Goal: Information Seeking & Learning: Learn about a topic

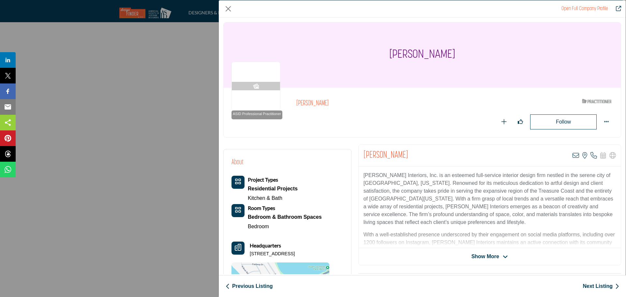
drag, startPoint x: 583, startPoint y: 286, endPoint x: 1, endPoint y: 192, distance: 589.8
click at [583, 286] on link "Next Listing" at bounding box center [600, 286] width 36 height 8
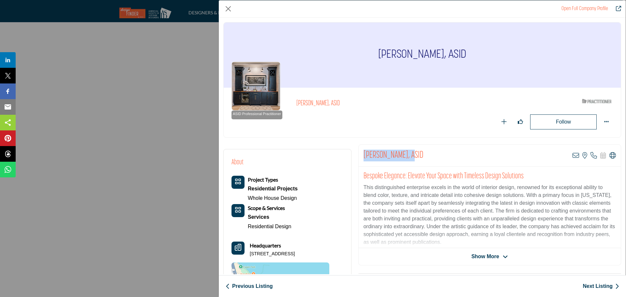
drag, startPoint x: 409, startPoint y: 153, endPoint x: 363, endPoint y: 158, distance: 45.9
click at [363, 158] on h2 "[PERSON_NAME], ASID" at bounding box center [393, 156] width 60 height 12
copy h2 "[PERSON_NAME]"
click at [615, 143] on div "[PERSON_NAME], ASID ASID Professional Practitioner ASID Professional Practition…" at bounding box center [422, 83] width 404 height 122
click at [609, 155] on icon "Company Data Modal" at bounding box center [612, 155] width 7 height 7
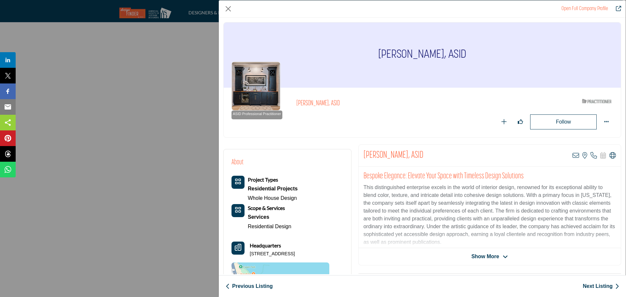
click at [588, 286] on link "Next Listing" at bounding box center [600, 286] width 36 height 8
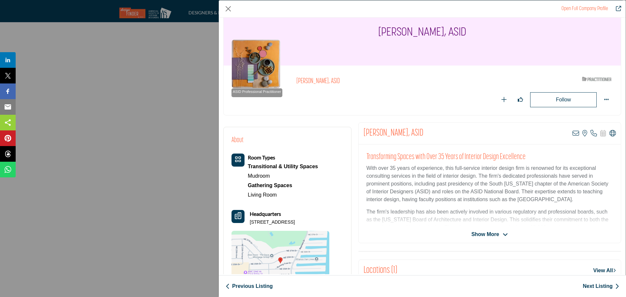
scroll to position [33, 0]
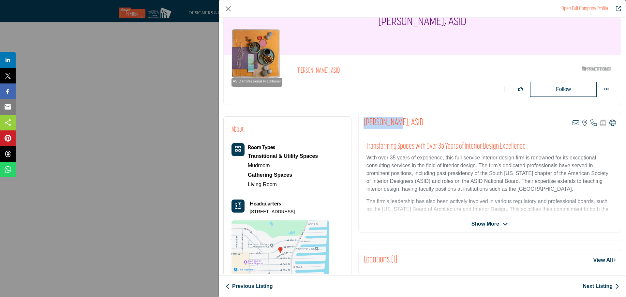
drag, startPoint x: 395, startPoint y: 120, endPoint x: 361, endPoint y: 123, distance: 34.7
click at [361, 123] on div "[PERSON_NAME], ASID View email address of this listing View the location of thi…" at bounding box center [489, 123] width 262 height 22
copy h2 "[PERSON_NAME]"
click at [609, 123] on icon "Company Data Modal" at bounding box center [612, 123] width 7 height 7
click at [572, 122] on icon "Company Data Modal" at bounding box center [575, 123] width 7 height 7
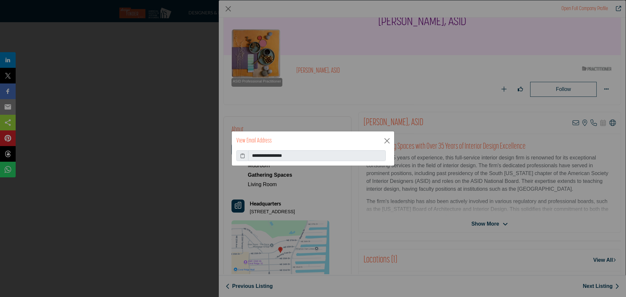
click at [240, 156] on icon at bounding box center [242, 155] width 5 height 7
click at [389, 141] on button "Close" at bounding box center [387, 141] width 10 height 10
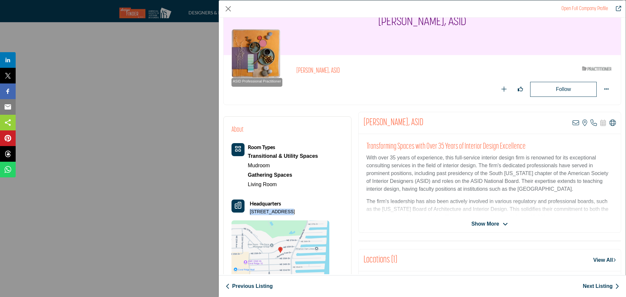
drag, startPoint x: 283, startPoint y: 211, endPoint x: 251, endPoint y: 210, distance: 32.9
click at [251, 210] on p "[STREET_ADDRESS]" at bounding box center [272, 212] width 45 height 7
copy p "[STREET_ADDRESS]"
drag, startPoint x: 298, startPoint y: 211, endPoint x: 247, endPoint y: 213, distance: 50.5
click at [247, 213] on div "Headquarters [STREET_ADDRESS]" at bounding box center [280, 207] width 98 height 16
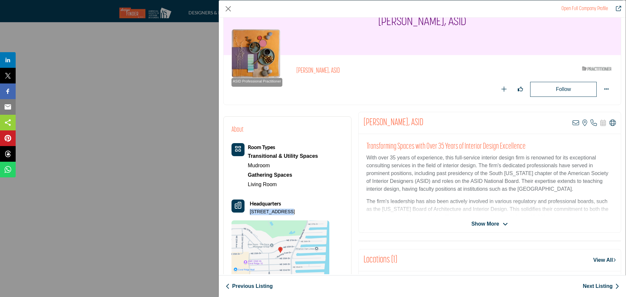
copy p "[STREET_ADDRESS]"
click at [591, 125] on icon "Company Data Modal" at bounding box center [593, 123] width 7 height 7
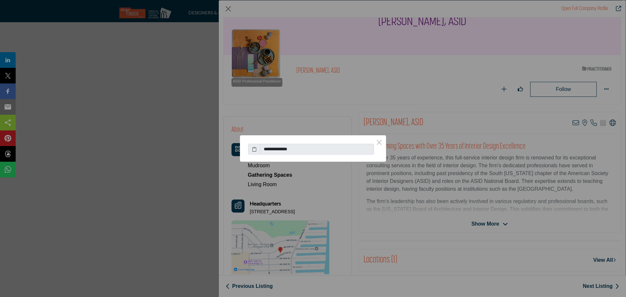
click at [254, 150] on icon at bounding box center [254, 149] width 5 height 7
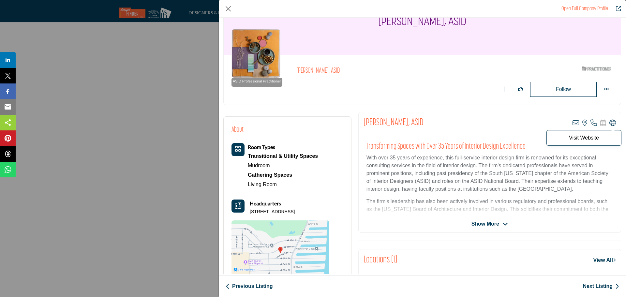
click at [609, 124] on icon "Company Data Modal" at bounding box center [612, 123] width 7 height 7
click at [597, 287] on link "Next Listing" at bounding box center [600, 286] width 36 height 8
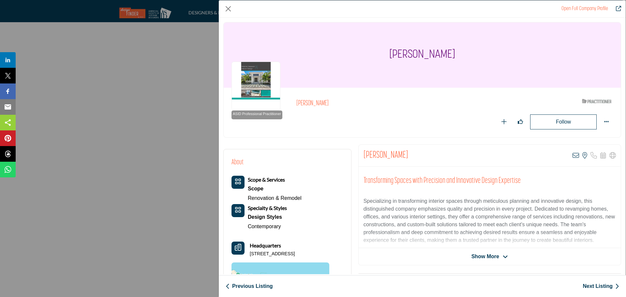
drag, startPoint x: 414, startPoint y: 154, endPoint x: 365, endPoint y: 157, distance: 49.6
click at [365, 157] on div "[PERSON_NAME] View email address of this listing View the location of this list…" at bounding box center [489, 156] width 262 height 22
click at [364, 156] on h2 "[PERSON_NAME]" at bounding box center [385, 156] width 45 height 12
drag, startPoint x: 413, startPoint y: 155, endPoint x: 356, endPoint y: 157, distance: 57.1
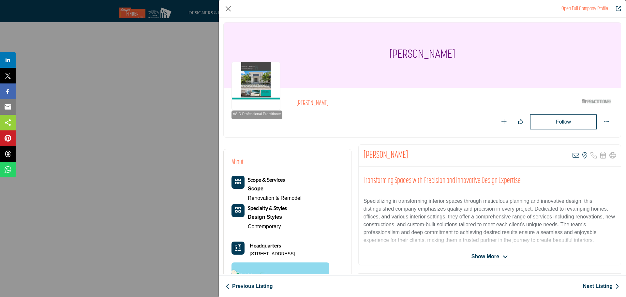
copy h2 "[PERSON_NAME]"
drag, startPoint x: 305, startPoint y: 252, endPoint x: 250, endPoint y: 255, distance: 55.1
click at [250, 255] on p "[STREET_ADDRESS]" at bounding box center [272, 254] width 45 height 7
copy p "[STREET_ADDRESS]"
click at [572, 155] on icon "Company Data Modal" at bounding box center [575, 155] width 7 height 7
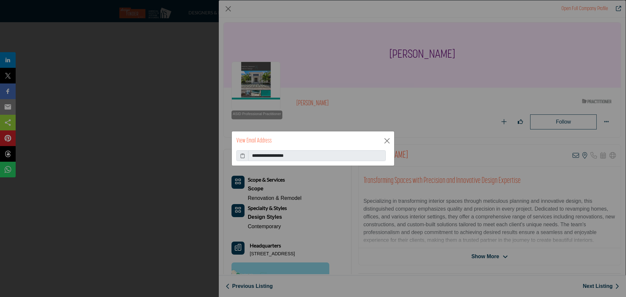
click at [243, 156] on icon at bounding box center [242, 155] width 5 height 7
click at [388, 141] on button "Close" at bounding box center [387, 141] width 10 height 10
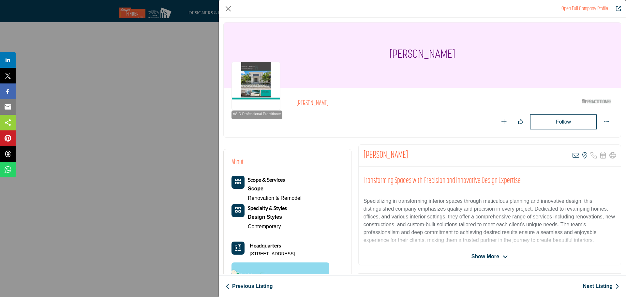
drag, startPoint x: 461, startPoint y: 52, endPoint x: 369, endPoint y: 51, distance: 92.2
click at [369, 51] on div "[PERSON_NAME]" at bounding box center [422, 54] width 397 height 65
copy h1 "[PERSON_NAME]"
click at [572, 153] on icon "Company Data Modal" at bounding box center [575, 155] width 7 height 7
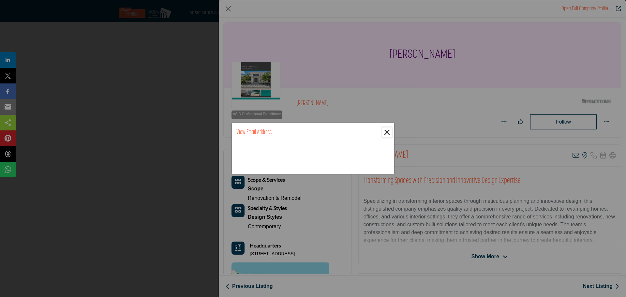
drag, startPoint x: 386, startPoint y: 134, endPoint x: 426, endPoint y: 138, distance: 39.7
click at [386, 134] on button "Close" at bounding box center [387, 132] width 10 height 10
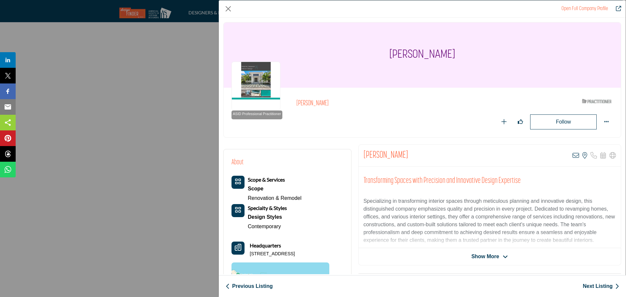
click at [600, 287] on link "Next Listing" at bounding box center [600, 286] width 36 height 8
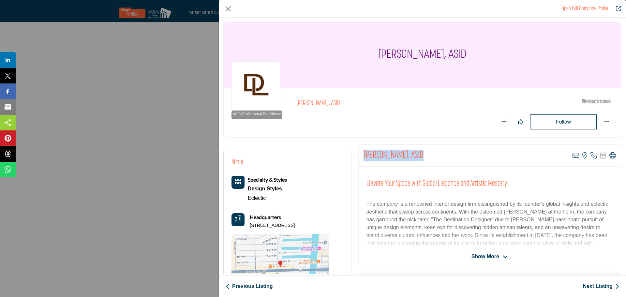
drag, startPoint x: 420, startPoint y: 153, endPoint x: 362, endPoint y: 157, distance: 58.1
click at [363, 157] on h2 "[PERSON_NAME], ASID" at bounding box center [393, 156] width 60 height 12
copy h2 "[PERSON_NAME]"
drag, startPoint x: 272, startPoint y: 231, endPoint x: 248, endPoint y: 226, distance: 24.9
click at [248, 226] on div "Headquarters [STREET_ADDRESS]" at bounding box center [280, 221] width 98 height 16
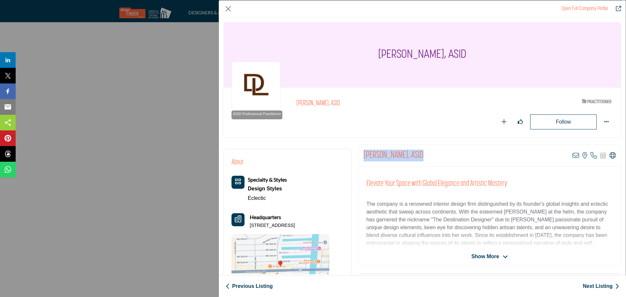
copy p "[STREET_ADDRESS]"
click at [572, 157] on icon "Company Data Modal" at bounding box center [575, 155] width 7 height 7
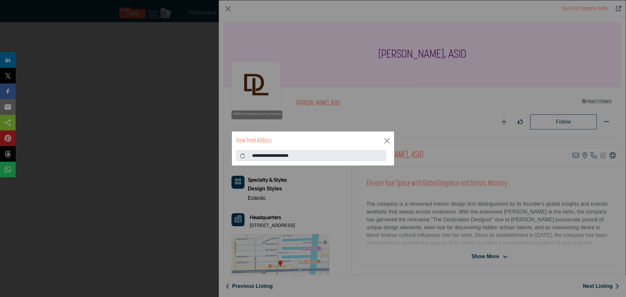
click at [242, 157] on icon at bounding box center [242, 155] width 5 height 7
click at [387, 142] on button "Close" at bounding box center [387, 141] width 10 height 10
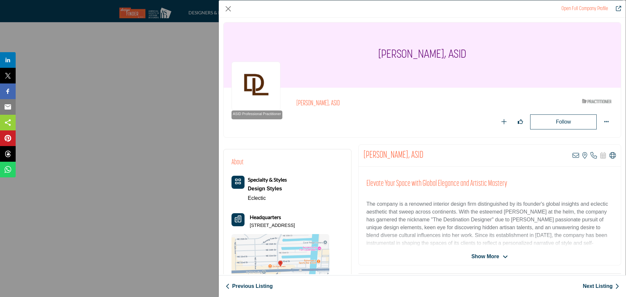
click at [588, 283] on link "Next Listing" at bounding box center [600, 286] width 36 height 8
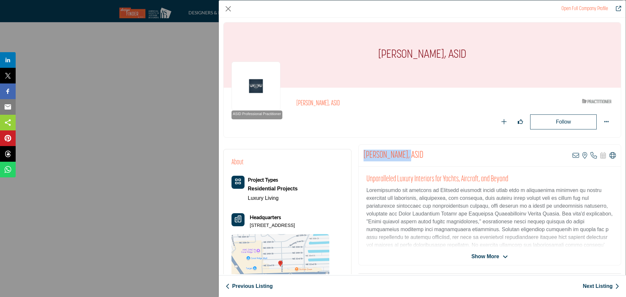
drag, startPoint x: 406, startPoint y: 153, endPoint x: 363, endPoint y: 153, distance: 43.7
click at [363, 153] on h2 "[PERSON_NAME], ASID" at bounding box center [393, 156] width 60 height 12
copy h2 "[PERSON_NAME]"
drag, startPoint x: 319, startPoint y: 225, endPoint x: 249, endPoint y: 226, distance: 70.4
click at [250, 226] on p "[STREET_ADDRESS]" at bounding box center [272, 225] width 45 height 7
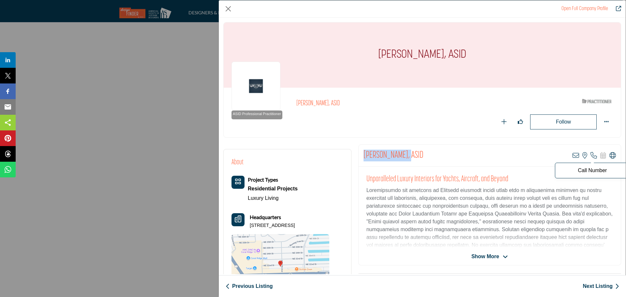
click at [590, 156] on icon "Company Data Modal" at bounding box center [593, 155] width 7 height 7
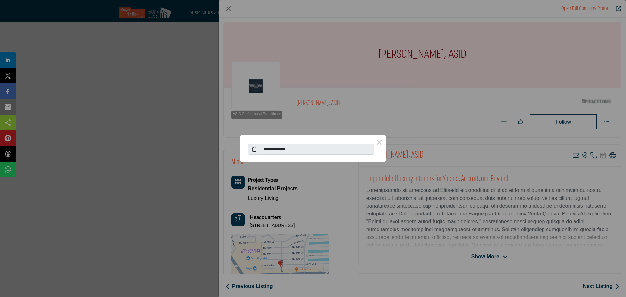
click at [255, 150] on icon at bounding box center [254, 149] width 5 height 7
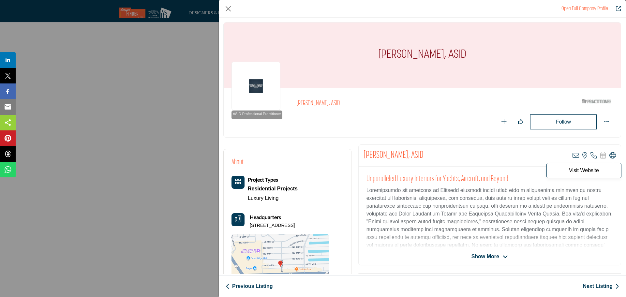
click at [609, 155] on icon "Company Data Modal" at bounding box center [612, 155] width 7 height 7
click at [596, 285] on link "Next Listing" at bounding box center [600, 286] width 36 height 8
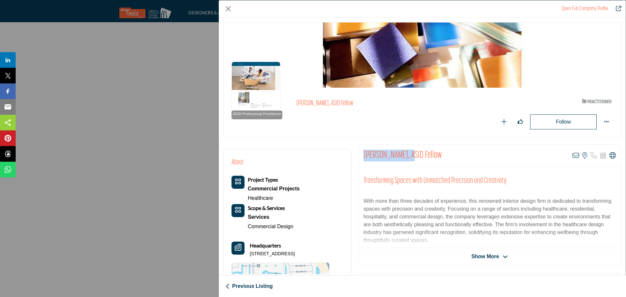
drag, startPoint x: 410, startPoint y: 154, endPoint x: 361, endPoint y: 156, distance: 48.9
click at [361, 156] on div "[PERSON_NAME], ASID Fellow View email address of this listing View the location…" at bounding box center [489, 156] width 262 height 22
click at [609, 156] on icon "Company Data Modal" at bounding box center [612, 155] width 7 height 7
click at [573, 157] on icon "Company Data Modal" at bounding box center [575, 155] width 7 height 7
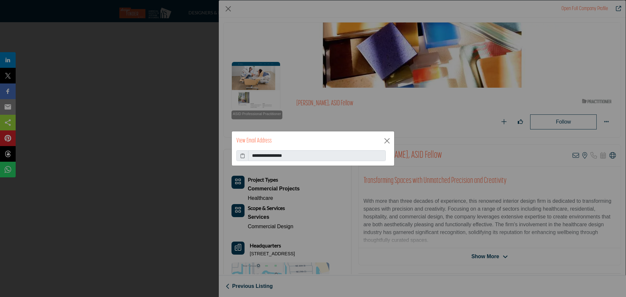
click at [242, 157] on icon at bounding box center [242, 155] width 5 height 7
click at [386, 137] on button "Close" at bounding box center [387, 141] width 10 height 10
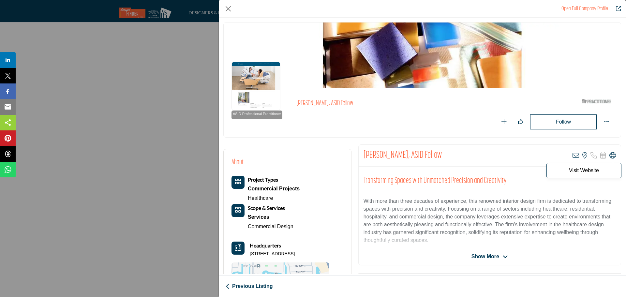
click at [609, 156] on icon "Company Data Modal" at bounding box center [612, 155] width 7 height 7
drag, startPoint x: 299, startPoint y: 253, endPoint x: 249, endPoint y: 252, distance: 50.2
click at [249, 252] on div "Headquarters [STREET_ADDRESS]" at bounding box center [280, 249] width 98 height 16
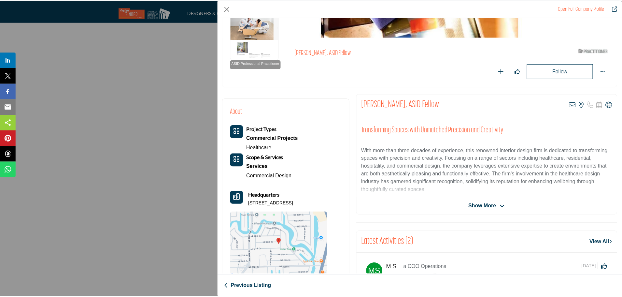
scroll to position [0, 0]
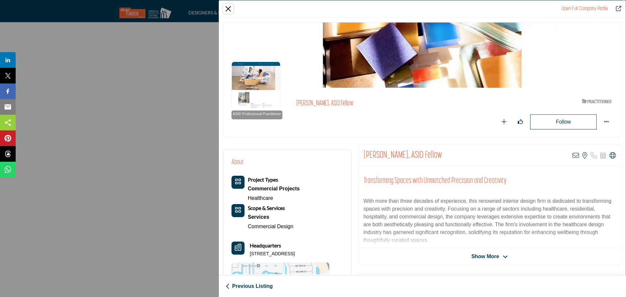
click at [225, 8] on button "Close" at bounding box center [228, 9] width 10 height 10
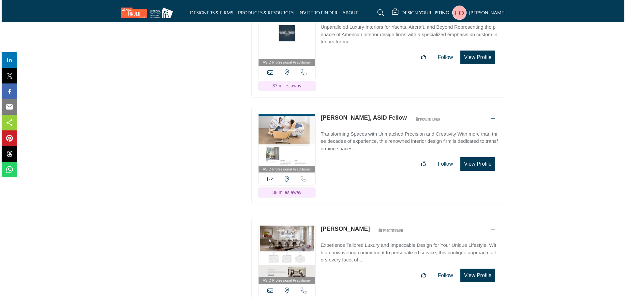
scroll to position [6821, 0]
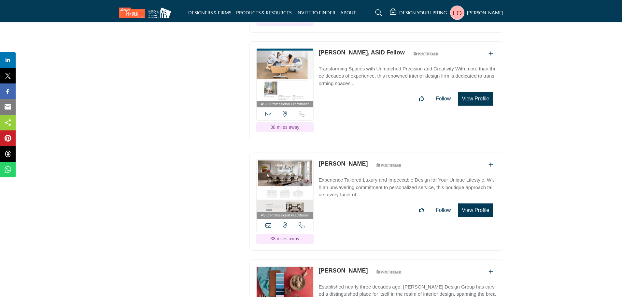
click at [471, 208] on button "View Profile" at bounding box center [475, 210] width 35 height 14
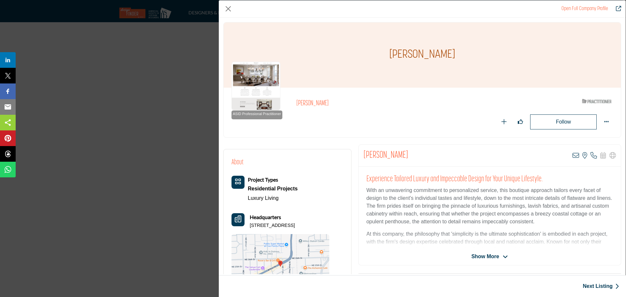
drag, startPoint x: 409, startPoint y: 155, endPoint x: 363, endPoint y: 155, distance: 45.9
click at [363, 155] on div "[PERSON_NAME] View email address of this listing View the location of this list…" at bounding box center [489, 156] width 262 height 22
click at [590, 152] on icon "Company Data Modal" at bounding box center [593, 155] width 7 height 7
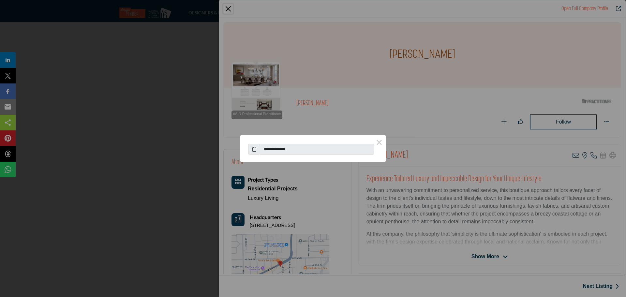
click at [256, 228] on div "**********" at bounding box center [313, 148] width 626 height 297
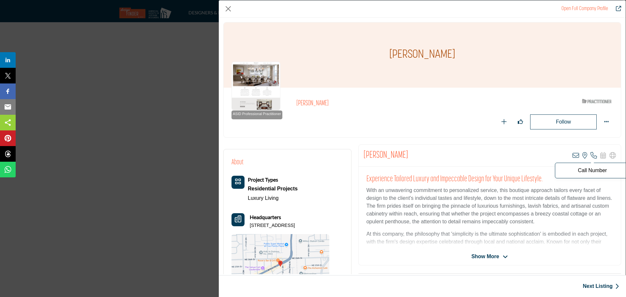
click at [590, 155] on icon "Company Data Modal" at bounding box center [593, 155] width 7 height 7
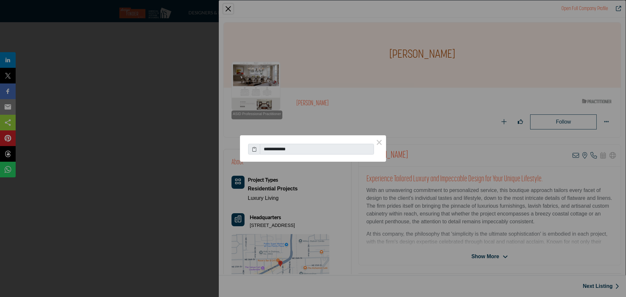
click at [256, 152] on icon at bounding box center [254, 149] width 5 height 7
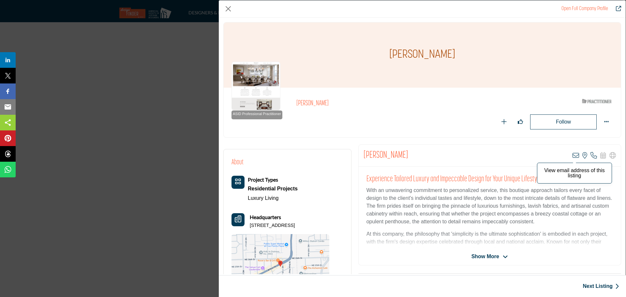
click at [572, 154] on icon "Company Data Modal" at bounding box center [575, 155] width 7 height 7
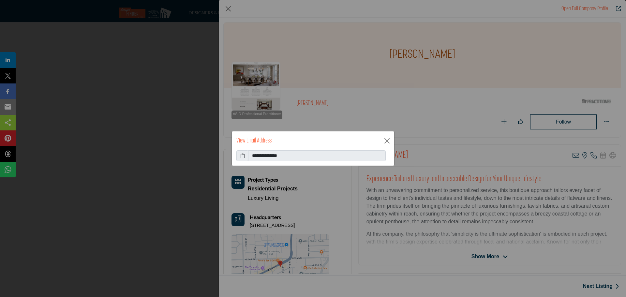
click at [241, 155] on icon at bounding box center [242, 155] width 5 height 7
drag, startPoint x: 389, startPoint y: 141, endPoint x: 384, endPoint y: 148, distance: 7.8
click at [389, 141] on button "Close" at bounding box center [387, 141] width 10 height 10
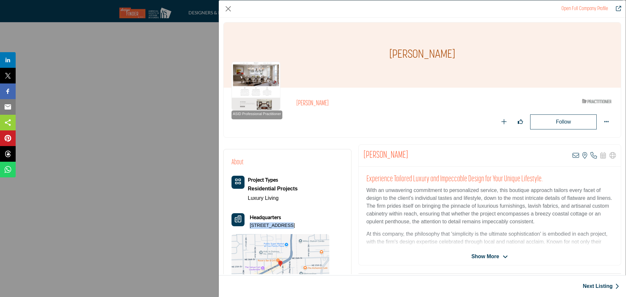
drag, startPoint x: 281, startPoint y: 224, endPoint x: 249, endPoint y: 225, distance: 31.6
click at [249, 225] on div "Headquarters [STREET_ADDRESS]" at bounding box center [280, 221] width 98 height 16
drag, startPoint x: 294, startPoint y: 223, endPoint x: 249, endPoint y: 225, distance: 45.0
click at [249, 225] on div "Headquarters [STREET_ADDRESS]" at bounding box center [280, 221] width 98 height 16
drag, startPoint x: 404, startPoint y: 154, endPoint x: 355, endPoint y: 154, distance: 48.9
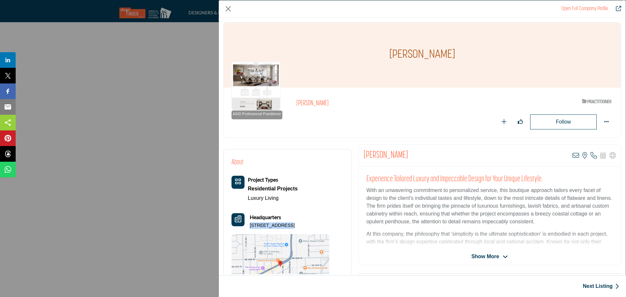
click at [483, 255] on span "Show More" at bounding box center [485, 257] width 28 height 8
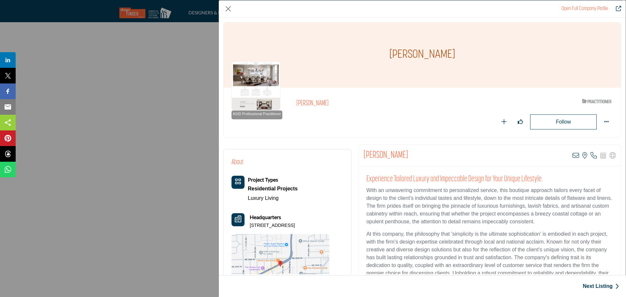
scroll to position [98, 0]
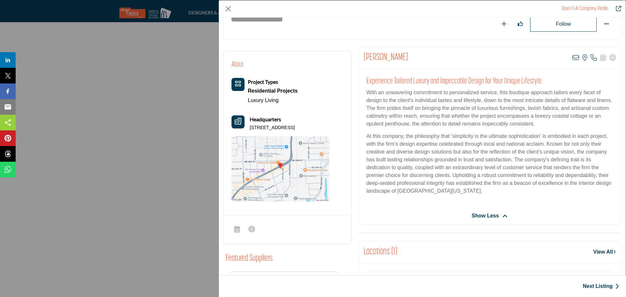
click at [596, 287] on link "Next Listing" at bounding box center [600, 286] width 36 height 8
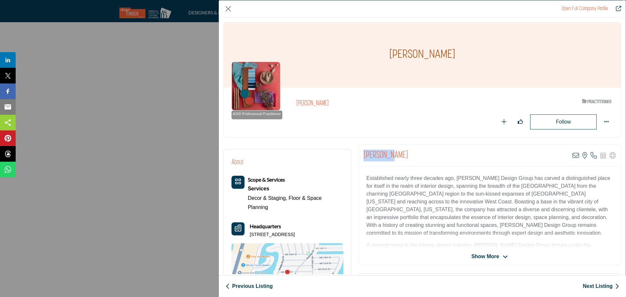
drag, startPoint x: 392, startPoint y: 156, endPoint x: 362, endPoint y: 156, distance: 30.6
click at [362, 156] on div "[PERSON_NAME] View email address of this listing View the location of this list…" at bounding box center [489, 156] width 262 height 22
drag, startPoint x: 297, startPoint y: 234, endPoint x: 249, endPoint y: 236, distance: 47.9
click at [249, 236] on div "Headquarters [STREET_ADDRESS]" at bounding box center [287, 230] width 112 height 16
click at [590, 157] on icon "Company Data Modal" at bounding box center [593, 155] width 7 height 7
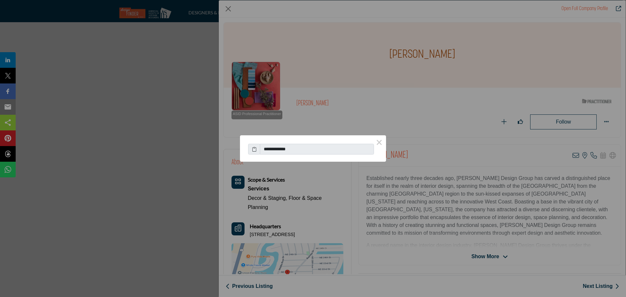
click at [255, 149] on icon at bounding box center [254, 149] width 5 height 7
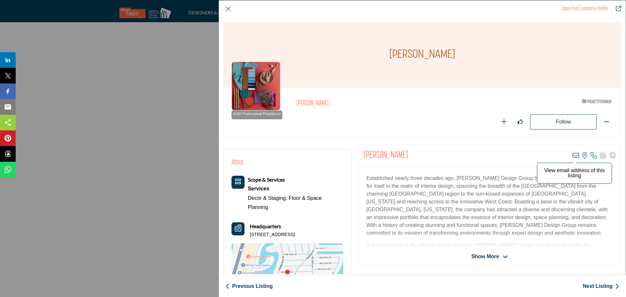
click at [573, 157] on icon "Company Data Modal" at bounding box center [575, 155] width 7 height 7
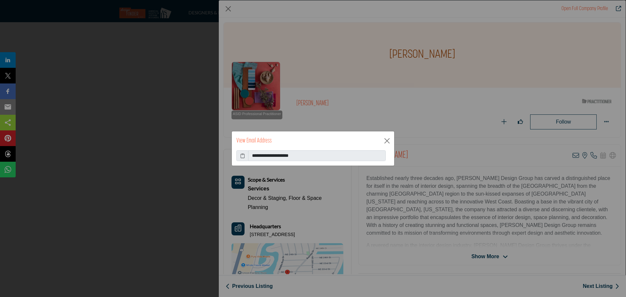
click at [241, 155] on icon at bounding box center [242, 155] width 5 height 7
click at [386, 141] on button "Close" at bounding box center [387, 141] width 10 height 10
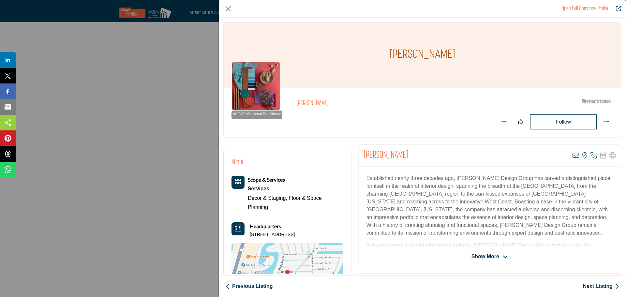
click at [589, 285] on link "Next Listing" at bounding box center [600, 286] width 36 height 8
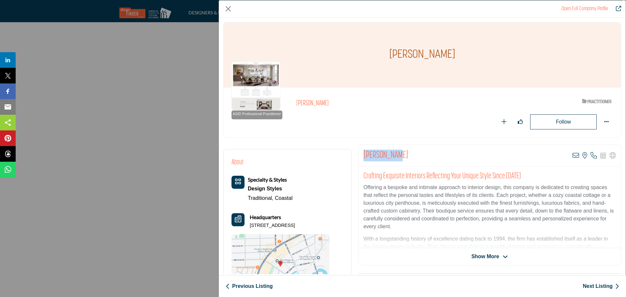
drag, startPoint x: 372, startPoint y: 153, endPoint x: 359, endPoint y: 153, distance: 13.4
click at [359, 153] on div "[PERSON_NAME] View email address of this listing View the location of this list…" at bounding box center [489, 156] width 262 height 22
drag, startPoint x: 572, startPoint y: 156, endPoint x: 552, endPoint y: 157, distance: 20.2
click at [572, 156] on icon "Company Data Modal" at bounding box center [575, 155] width 7 height 7
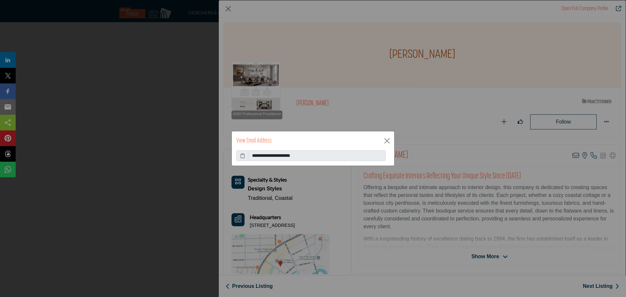
click at [240, 155] on icon at bounding box center [242, 155] width 5 height 7
click at [387, 138] on button "Close" at bounding box center [387, 141] width 10 height 10
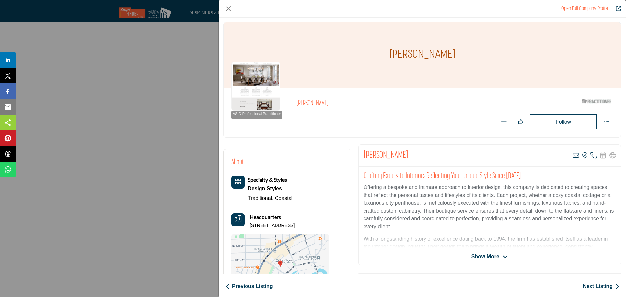
drag, startPoint x: 297, startPoint y: 225, endPoint x: 250, endPoint y: 227, distance: 46.7
click at [250, 227] on p "[STREET_ADDRESS]" at bounding box center [272, 225] width 45 height 7
click at [590, 156] on icon "Company Data Modal" at bounding box center [593, 155] width 7 height 7
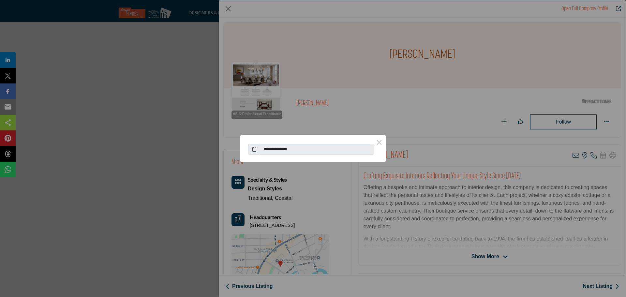
click at [256, 151] on icon at bounding box center [254, 149] width 5 height 7
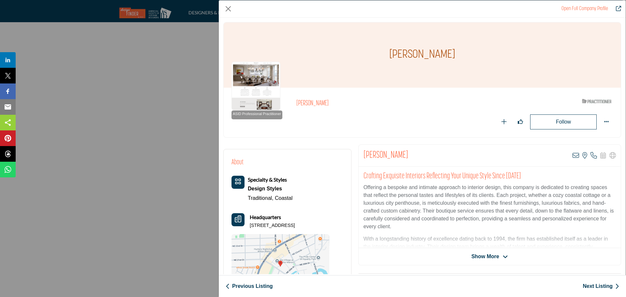
click at [597, 285] on link "Next Listing" at bounding box center [600, 286] width 36 height 8
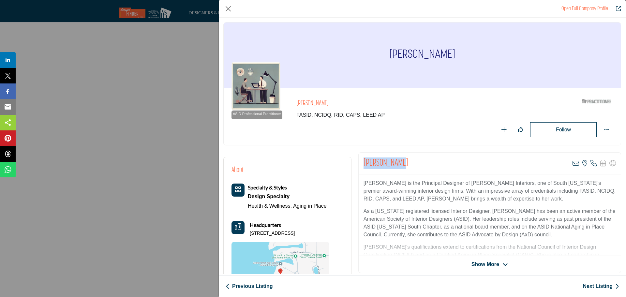
drag, startPoint x: 408, startPoint y: 162, endPoint x: 359, endPoint y: 158, distance: 49.3
click at [359, 158] on div "[PERSON_NAME] View email address of this listing View the location of this list…" at bounding box center [489, 163] width 262 height 22
click at [573, 165] on icon "Company Data Modal" at bounding box center [575, 163] width 7 height 7
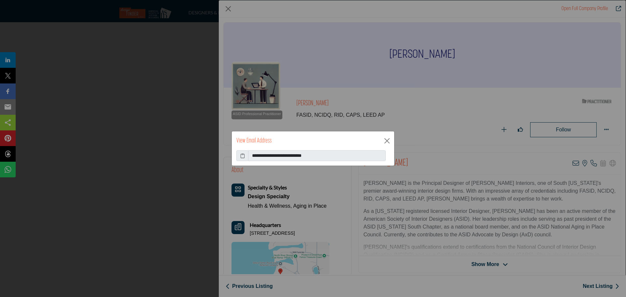
click at [241, 157] on icon at bounding box center [242, 155] width 5 height 7
click at [388, 140] on button "Close" at bounding box center [387, 141] width 10 height 10
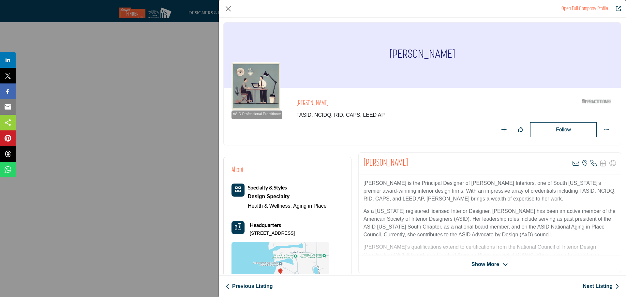
drag, startPoint x: 320, startPoint y: 232, endPoint x: 250, endPoint y: 232, distance: 69.7
click at [250, 232] on p "[STREET_ADDRESS]" at bounding box center [272, 233] width 45 height 7
click at [586, 285] on link "Next Listing" at bounding box center [600, 286] width 36 height 8
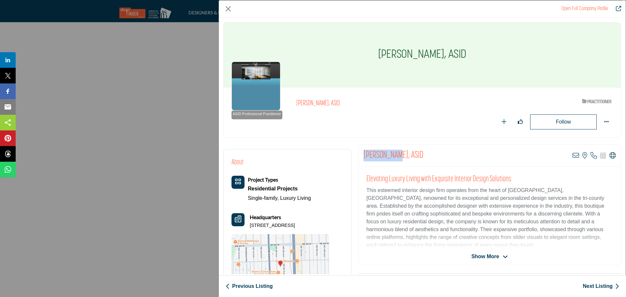
drag, startPoint x: 393, startPoint y: 155, endPoint x: 361, endPoint y: 156, distance: 31.9
click at [361, 156] on div "[PERSON_NAME], ASID View email address of this listing View the location of thi…" at bounding box center [489, 156] width 262 height 22
drag, startPoint x: 308, startPoint y: 226, endPoint x: 250, endPoint y: 226, distance: 58.3
click at [250, 226] on p "[STREET_ADDRESS]" at bounding box center [272, 225] width 45 height 7
click at [590, 155] on icon "Company Data Modal" at bounding box center [593, 155] width 7 height 7
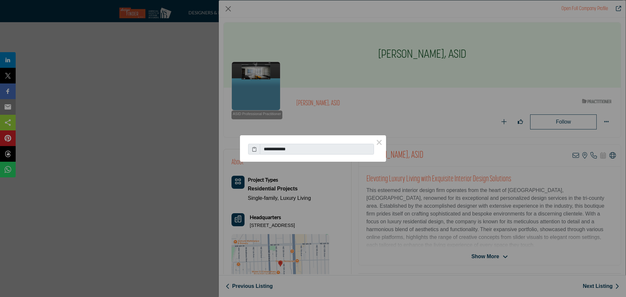
click at [252, 148] on icon at bounding box center [254, 149] width 5 height 7
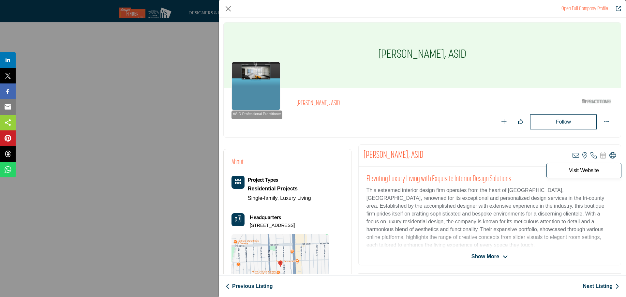
click at [609, 154] on icon "Company Data Modal" at bounding box center [612, 155] width 7 height 7
click at [604, 287] on link "Next Listing" at bounding box center [600, 286] width 36 height 8
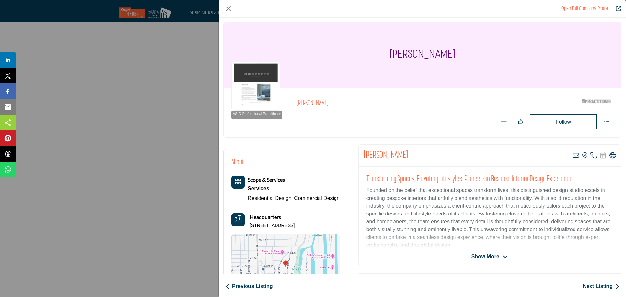
drag, startPoint x: 419, startPoint y: 156, endPoint x: 362, endPoint y: 153, distance: 57.7
click at [362, 153] on div "[PERSON_NAME] View email address of this listing View the location of this list…" at bounding box center [489, 156] width 262 height 22
click at [609, 154] on icon "Company Data Modal" at bounding box center [612, 155] width 7 height 7
click at [592, 286] on link "Next Listing" at bounding box center [600, 286] width 36 height 8
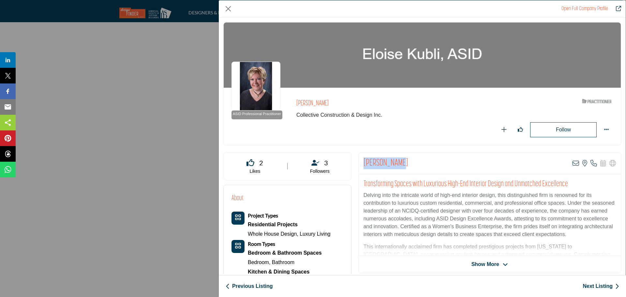
drag, startPoint x: 370, startPoint y: 163, endPoint x: 360, endPoint y: 164, distance: 10.4
click at [360, 164] on div "[PERSON_NAME] View email address of this listing View the location of this list…" at bounding box center [489, 163] width 262 height 22
click at [590, 163] on icon "Company Data Modal" at bounding box center [593, 163] width 7 height 7
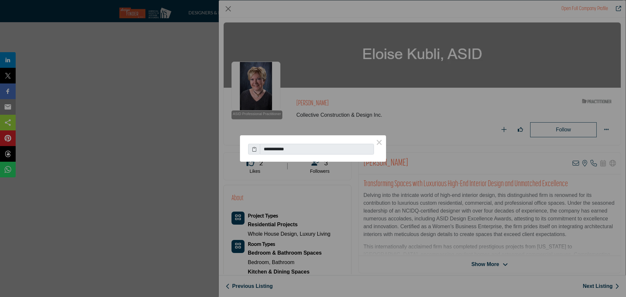
click at [253, 150] on icon at bounding box center [254, 149] width 5 height 7
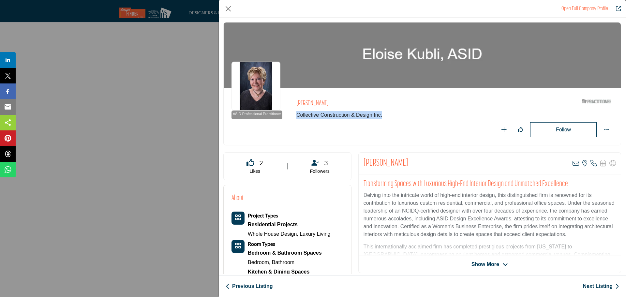
drag, startPoint x: 384, startPoint y: 116, endPoint x: 295, endPoint y: 116, distance: 88.3
click at [295, 116] on div "ASID Professional Practitioner ASID Professional Practitioners have successfull…" at bounding box center [421, 116] width 381 height 42
click at [572, 161] on icon "Company Data Modal" at bounding box center [575, 163] width 7 height 7
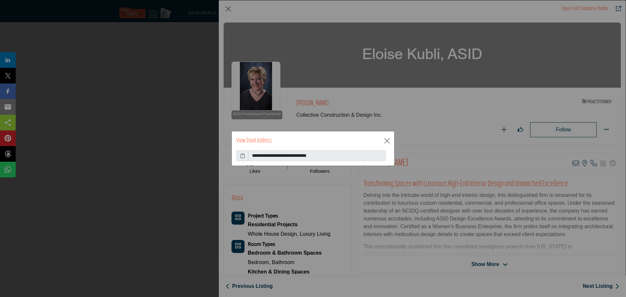
click at [241, 155] on icon at bounding box center [242, 155] width 5 height 7
click at [385, 141] on button "Close" at bounding box center [387, 141] width 10 height 10
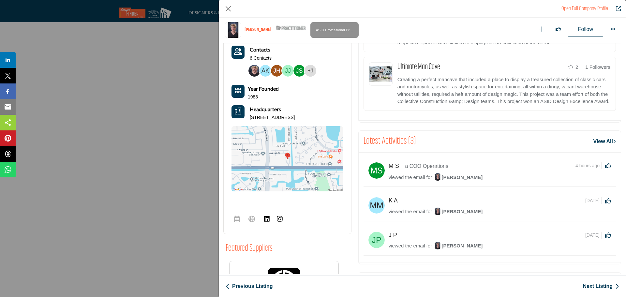
scroll to position [320, 0]
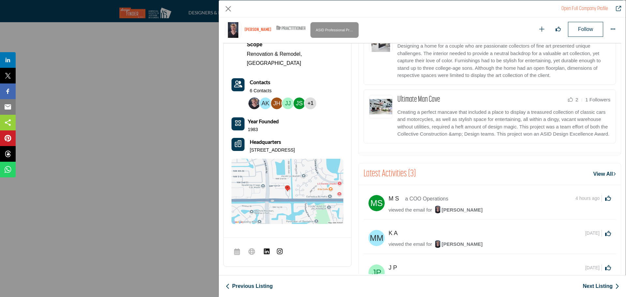
drag, startPoint x: 303, startPoint y: 141, endPoint x: 250, endPoint y: 141, distance: 52.8
click at [250, 147] on p "[STREET_ADDRESS]" at bounding box center [272, 150] width 45 height 7
click at [593, 284] on link "Next Listing" at bounding box center [600, 286] width 36 height 8
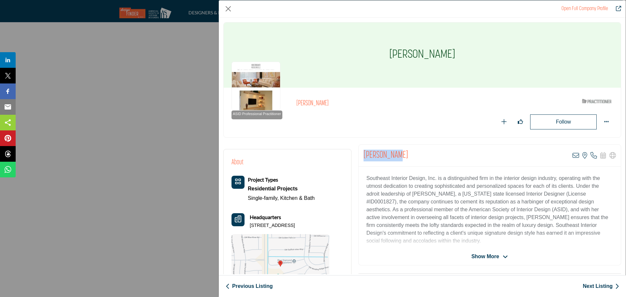
drag, startPoint x: 399, startPoint y: 155, endPoint x: 358, endPoint y: 154, distance: 41.4
click at [358, 154] on div "[PERSON_NAME] View email address of this listing View the location of this list…" at bounding box center [489, 156] width 262 height 22
drag, startPoint x: 435, startPoint y: 177, endPoint x: 365, endPoint y: 179, distance: 69.7
click at [366, 179] on p "Southeast Interior Design, Inc. is a distinguished firm in the interior design …" at bounding box center [489, 209] width 246 height 70
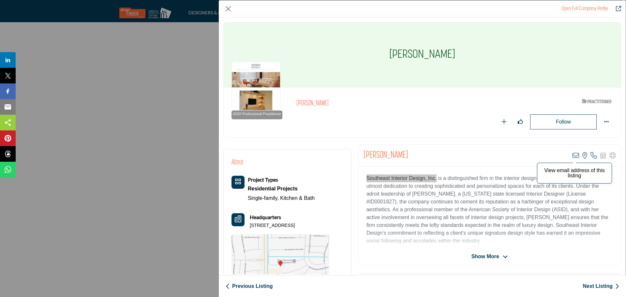
click at [572, 156] on icon "Company Data Modal" at bounding box center [575, 155] width 7 height 7
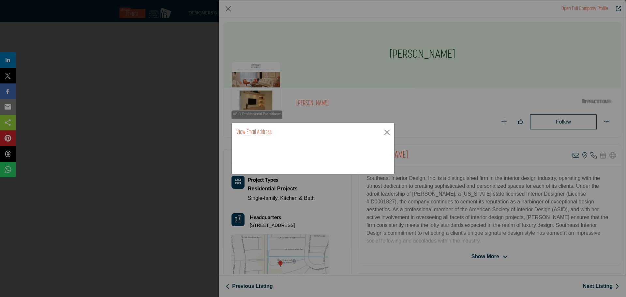
drag, startPoint x: 322, startPoint y: 225, endPoint x: 248, endPoint y: 226, distance: 73.7
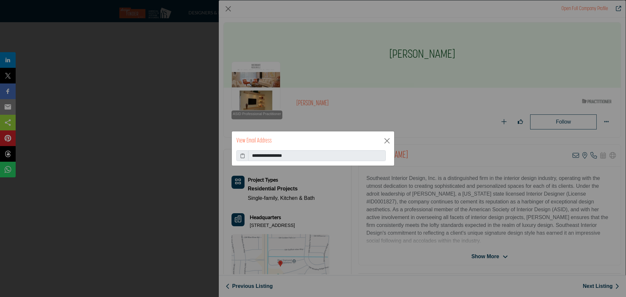
click at [244, 155] on icon at bounding box center [242, 155] width 5 height 7
click at [387, 141] on button "Close" at bounding box center [387, 141] width 10 height 10
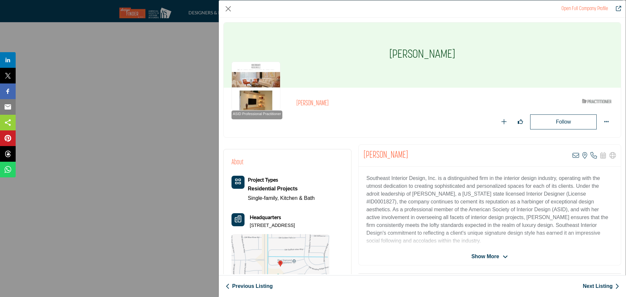
drag, startPoint x: 321, startPoint y: 225, endPoint x: 247, endPoint y: 225, distance: 73.3
click at [247, 225] on div "Headquarters [STREET_ADDRESS]" at bounding box center [280, 221] width 98 height 16
drag, startPoint x: 322, startPoint y: 224, endPoint x: 250, endPoint y: 225, distance: 72.3
click at [250, 225] on p "[STREET_ADDRESS]" at bounding box center [272, 225] width 45 height 7
click at [605, 285] on link "Next Listing" at bounding box center [600, 286] width 36 height 8
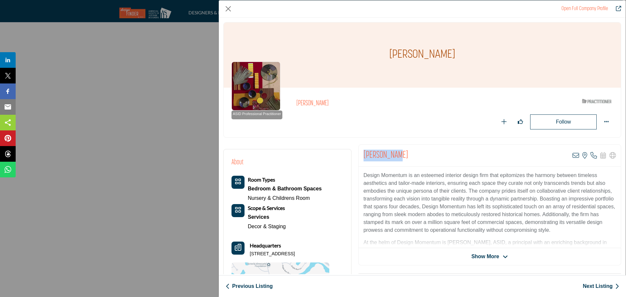
drag, startPoint x: 404, startPoint y: 156, endPoint x: 362, endPoint y: 155, distance: 42.7
click at [362, 155] on div "[PERSON_NAME] View email address of this listing View the location of this list…" at bounding box center [489, 156] width 262 height 22
drag, startPoint x: 301, startPoint y: 253, endPoint x: 246, endPoint y: 257, distance: 54.9
click at [246, 257] on div "Headquarters [STREET_ADDRESS]" at bounding box center [280, 249] width 98 height 16
click at [573, 155] on icon "Company Data Modal" at bounding box center [575, 155] width 7 height 7
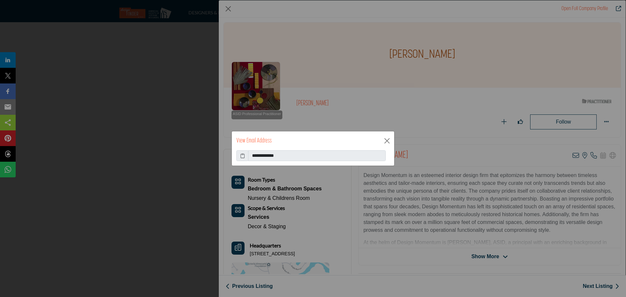
click at [240, 156] on icon at bounding box center [242, 155] width 5 height 7
click at [388, 138] on button "Close" at bounding box center [387, 141] width 10 height 10
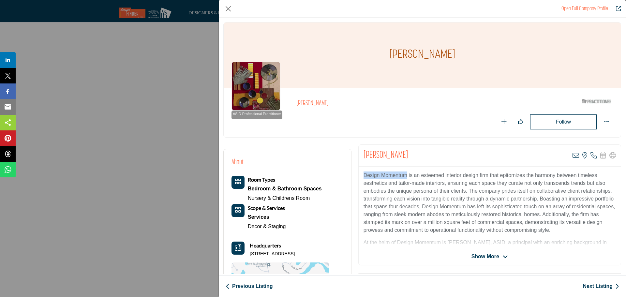
drag, startPoint x: 406, startPoint y: 175, endPoint x: 362, endPoint y: 175, distance: 44.6
click at [362, 175] on div "Design Momentum is an esteemed interior design firm that epitomizes the harmony…" at bounding box center [489, 207] width 262 height 81
click at [597, 288] on link "Next Listing" at bounding box center [600, 286] width 36 height 8
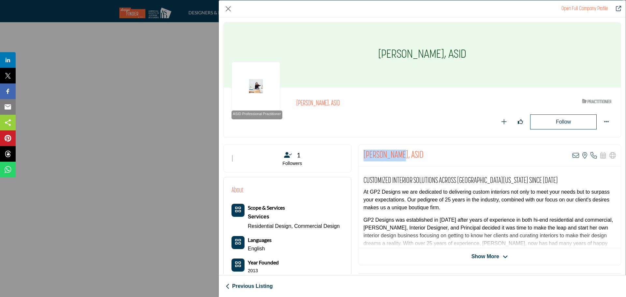
drag, startPoint x: 396, startPoint y: 154, endPoint x: 362, endPoint y: 153, distance: 33.6
click at [363, 153] on h2 "[PERSON_NAME], ASID" at bounding box center [393, 156] width 60 height 12
drag, startPoint x: 400, startPoint y: 192, endPoint x: 370, endPoint y: 191, distance: 30.3
click at [370, 191] on span "At GP2 Designs we are dedicated to delivering custom interiors not only to meet…" at bounding box center [486, 199] width 246 height 21
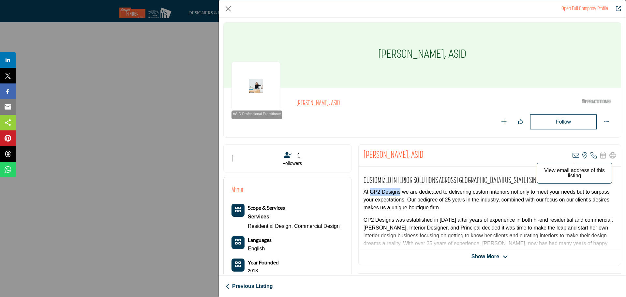
click at [573, 154] on icon "Company Data Modal" at bounding box center [575, 155] width 7 height 7
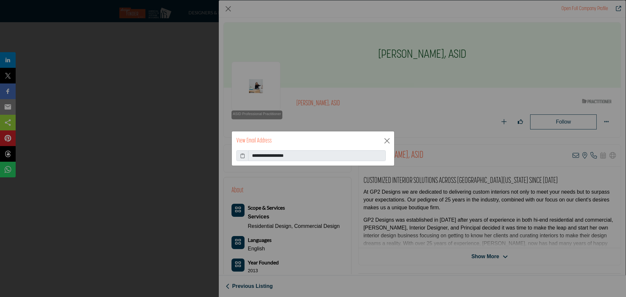
click at [242, 156] on icon at bounding box center [242, 155] width 5 height 7
click at [387, 140] on button "Close" at bounding box center [387, 141] width 10 height 10
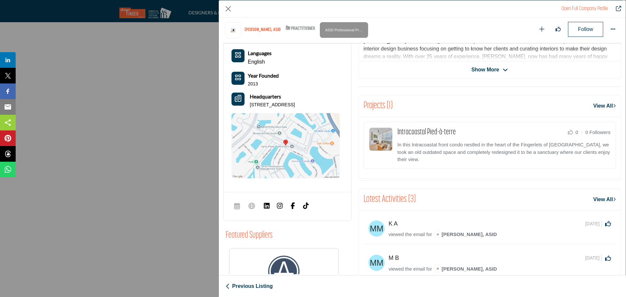
scroll to position [222, 0]
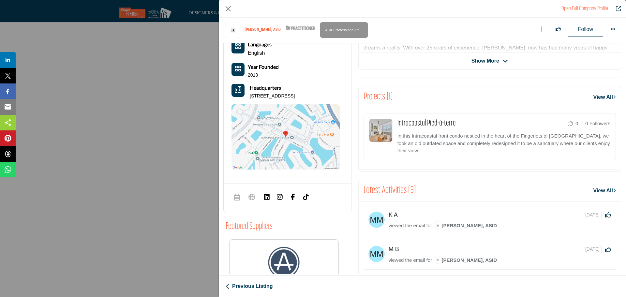
drag, startPoint x: 299, startPoint y: 94, endPoint x: 249, endPoint y: 94, distance: 50.2
click at [249, 94] on div "Headquarters [STREET_ADDRESS]" at bounding box center [285, 92] width 108 height 16
click at [224, 9] on button "Close" at bounding box center [228, 9] width 10 height 10
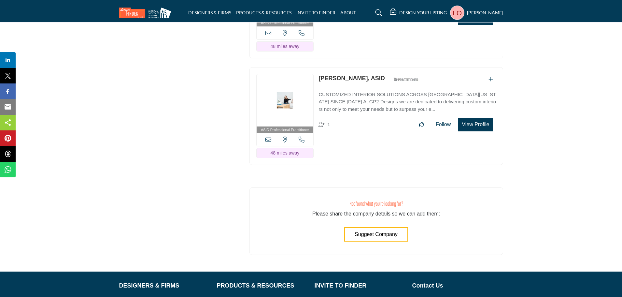
scroll to position [7798, 0]
